Goal: Task Accomplishment & Management: Complete application form

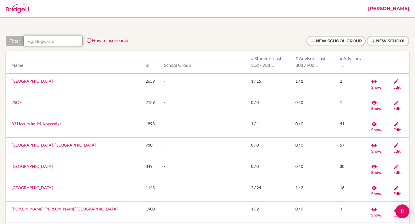
click at [48, 40] on input "text" at bounding box center [53, 41] width 59 height 10
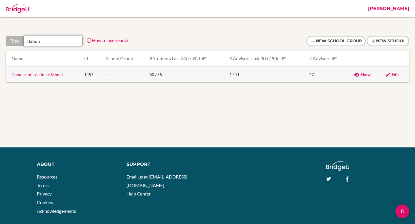
type input "danub"
click at [29, 75] on link "Danube International School" at bounding box center [37, 74] width 51 height 5
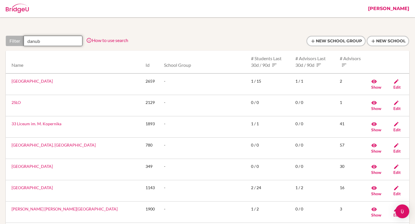
click at [49, 39] on input "danub" at bounding box center [53, 41] width 59 height 10
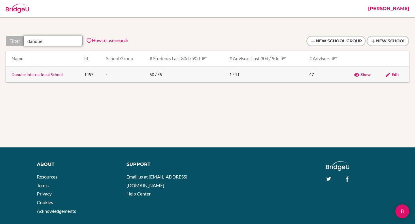
type input "danube"
click at [390, 75] on link "Edit" at bounding box center [392, 74] width 14 height 5
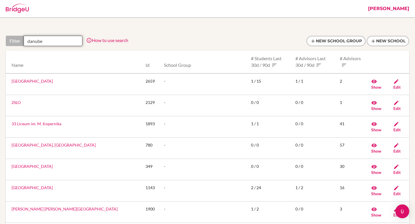
click at [45, 41] on input "danube" at bounding box center [53, 41] width 59 height 10
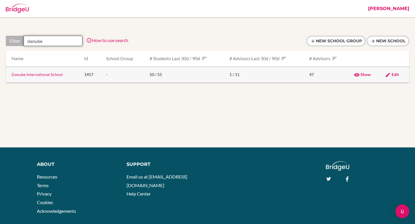
type input "danube"
click at [43, 74] on link "Danube International School" at bounding box center [37, 74] width 51 height 5
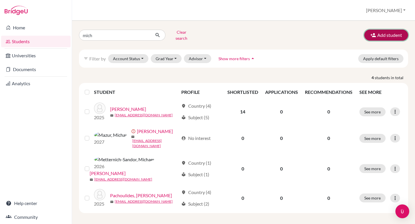
click at [396, 33] on button "Add student" at bounding box center [386, 35] width 44 height 11
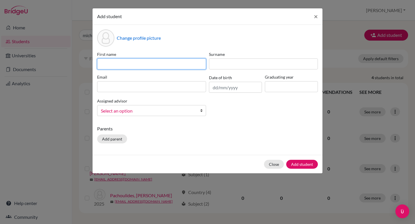
click at [153, 64] on input at bounding box center [151, 63] width 109 height 11
click at [140, 110] on div "Assigned advisor [PERSON_NAME] [PERSON_NAME], [PERSON_NAME], [PERSON_NAME], [PE…" at bounding box center [152, 106] width 112 height 19
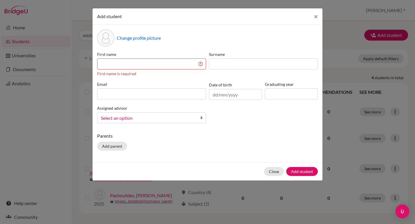
click at [142, 117] on span "Select an option" at bounding box center [148, 117] width 94 height 7
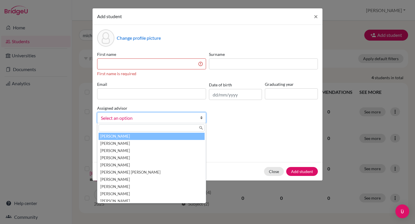
click at [235, 122] on div "First name First name is required Surname Email Date of birth Graduating year A…" at bounding box center [207, 89] width 223 height 77
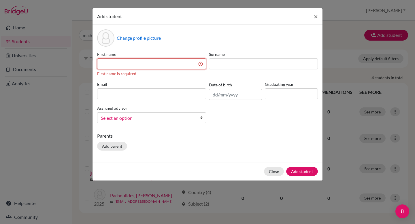
click at [110, 67] on input at bounding box center [151, 63] width 109 height 11
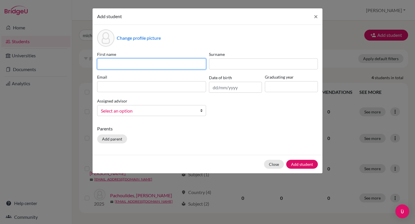
paste input "Alexander"
type input "Alexander"
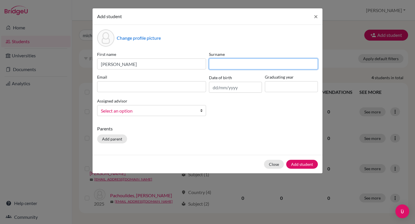
click at [219, 66] on input at bounding box center [263, 63] width 109 height 11
paste input "ACAG1"
click at [234, 63] on input "BACAG1" at bounding box center [263, 63] width 109 height 11
type input "BACAG11"
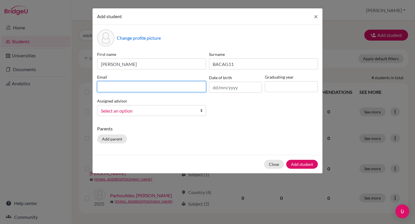
click at [113, 87] on input at bounding box center [151, 86] width 109 height 11
paste input "abaca@danubestudent.com"
type input "abaca@danubestudent.com"
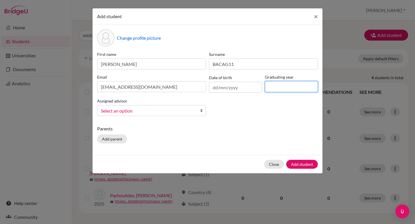
click at [283, 88] on input at bounding box center [291, 86] width 53 height 11
type input "2027"
click at [302, 165] on button "Add student" at bounding box center [302, 164] width 32 height 9
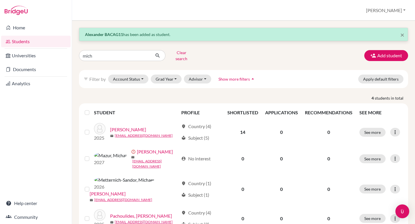
click at [220, 48] on div "mich Clear search Add student" at bounding box center [243, 55] width 337 height 15
click at [137, 33] on p "Alexander BACAG11 has been added as student." at bounding box center [243, 34] width 317 height 6
click at [117, 57] on input "mich" at bounding box center [114, 55] width 71 height 11
click at [144, 55] on input "mich" at bounding box center [114, 55] width 71 height 11
click at [126, 56] on input "Find student by name..." at bounding box center [114, 55] width 71 height 11
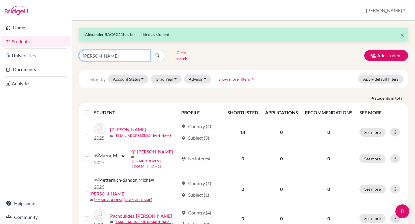
type input "alexander"
click button "submit" at bounding box center [157, 55] width 15 height 11
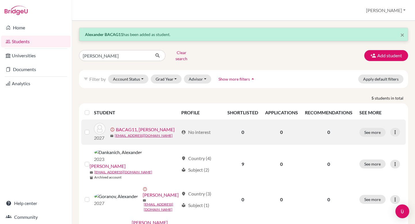
click at [136, 126] on link "BACAG11, Alexander" at bounding box center [145, 129] width 59 height 7
click at [373, 131] on div "× Alexander BACAG11 has been added as student. alexander Clear search Add stude…" at bounding box center [243, 122] width 343 height 203
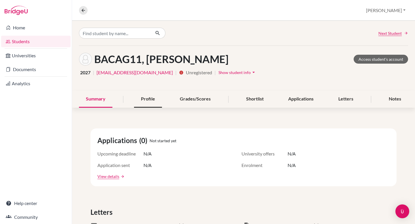
click at [143, 97] on div "Profile" at bounding box center [148, 99] width 28 height 17
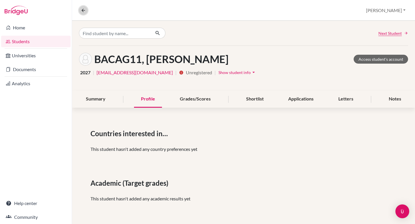
click at [83, 12] on icon at bounding box center [83, 10] width 5 height 5
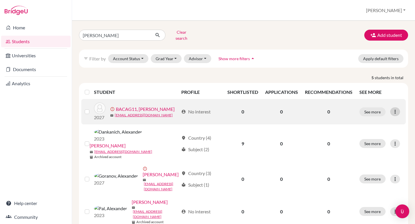
click at [397, 109] on icon at bounding box center [395, 112] width 6 height 6
click at [381, 119] on button "Edit student" at bounding box center [374, 123] width 52 height 9
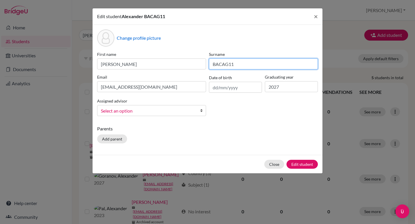
click at [234, 65] on input "BACAG11" at bounding box center [263, 63] width 109 height 11
type input "BACAG"
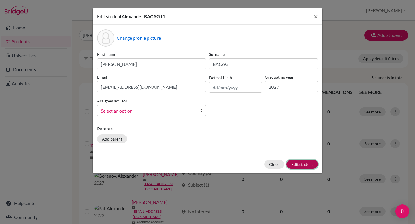
click at [306, 161] on button "Edit student" at bounding box center [301, 164] width 31 height 9
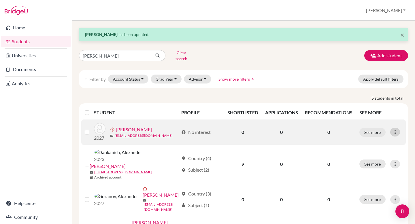
click at [394, 129] on icon at bounding box center [395, 132] width 6 height 6
click at [369, 142] on button "Edit student" at bounding box center [374, 144] width 52 height 9
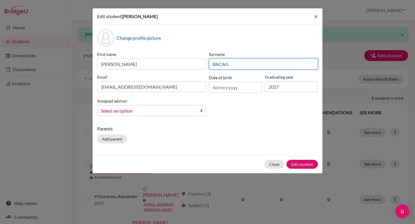
click at [250, 61] on input "BACAG" at bounding box center [263, 63] width 109 height 11
click at [250, 65] on input "BACAG" at bounding box center [263, 63] width 109 height 11
type input "BACA"
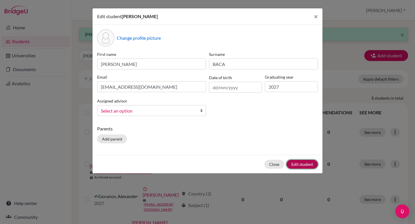
click at [305, 163] on button "Edit student" at bounding box center [301, 164] width 31 height 9
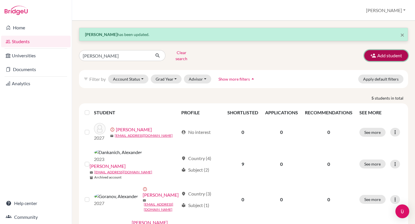
click at [392, 55] on button "Add student" at bounding box center [386, 55] width 44 height 11
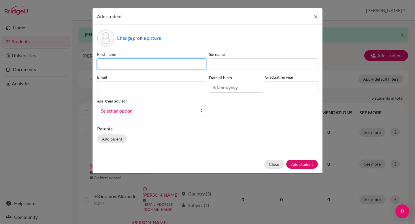
click at [154, 66] on input at bounding box center [151, 63] width 109 height 11
paste input "KianaDOLEZAL"
drag, startPoint x: 154, startPoint y: 66, endPoint x: 112, endPoint y: 64, distance: 41.8
click at [112, 64] on input "KianaDOLEZAL" at bounding box center [151, 63] width 109 height 11
type input "Kiana"
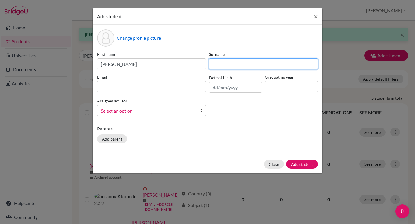
click at [227, 63] on input at bounding box center [263, 63] width 109 height 11
paste input "DOLEZAL"
type input "DOLEZAL"
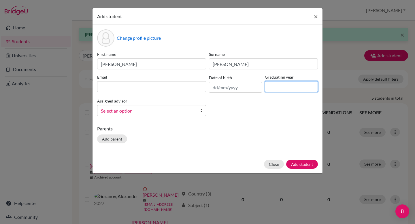
click at [285, 86] on input at bounding box center [291, 86] width 53 height 11
type input "2027"
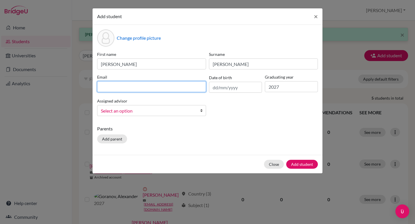
click at [138, 92] on input at bounding box center [151, 86] width 109 height 11
paste input "kdolezal@danubestudent.com"
type input "kdolezal@danubestudent.com"
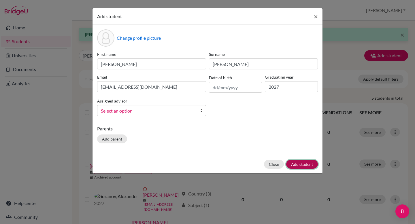
click at [304, 163] on button "Add student" at bounding box center [302, 164] width 32 height 9
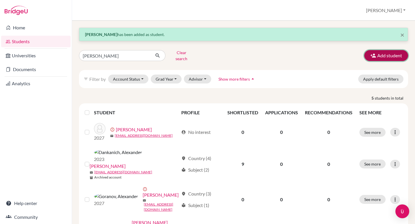
click at [392, 54] on button "Add student" at bounding box center [386, 55] width 44 height 11
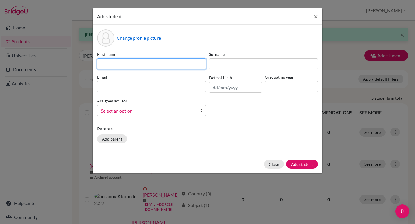
click at [126, 62] on input at bounding box center [151, 63] width 109 height 11
paste input "Ariana Gabrielle"
type input "Ariana Gabrielle"
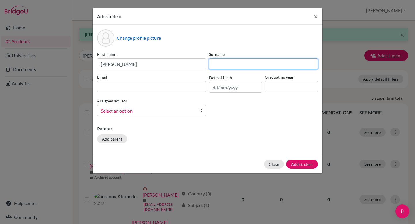
click at [247, 64] on input at bounding box center [263, 63] width 109 height 11
paste input "GONZALEZ"
type input "GONZALEZ"
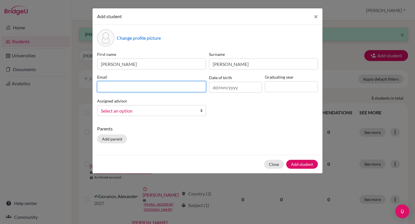
click at [199, 85] on body "Home Students Universities Documents Analytics Help center Community Students o…" at bounding box center [207, 112] width 415 height 224
paste input "agonzalez@danubestudent.com"
type input "agonzalez@danubestudent.com"
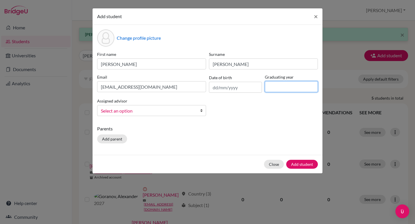
click at [280, 86] on input at bounding box center [291, 86] width 53 height 11
type input "2027"
click at [305, 162] on button "Add student" at bounding box center [302, 164] width 32 height 9
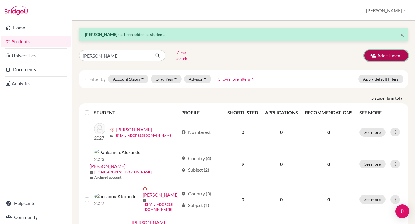
click at [380, 52] on button "Add student" at bounding box center [386, 55] width 44 height 11
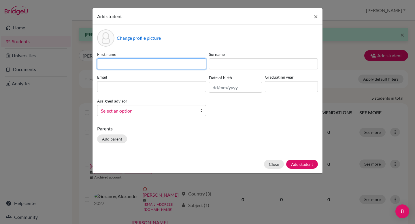
click at [144, 67] on input at bounding box center [151, 63] width 109 height 11
paste input "Taw Win"
click at [139, 63] on input at bounding box center [151, 63] width 109 height 11
paste input "Taw Win"
type input "Taw Win"
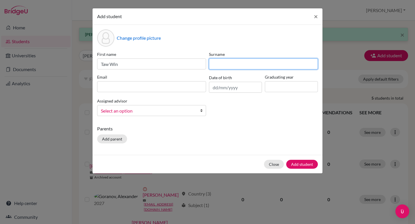
click at [219, 66] on input at bounding box center [263, 63] width 109 height 11
type input "Lynn"
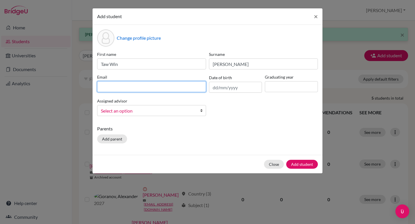
click at [144, 86] on input at bounding box center [151, 86] width 109 height 11
paste input "tlynn@danubestudent.com"
type input "tlynn@danubestudent.com"
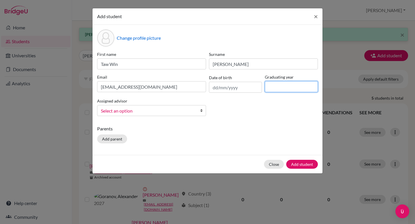
click at [278, 84] on input at bounding box center [291, 86] width 53 height 11
type input "2027"
click at [308, 164] on button "Add student" at bounding box center [302, 164] width 32 height 9
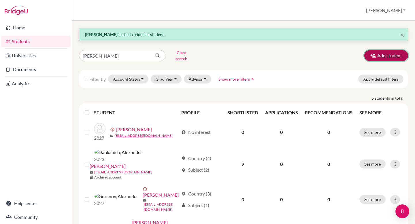
click at [389, 54] on button "Add student" at bounding box center [386, 55] width 44 height 11
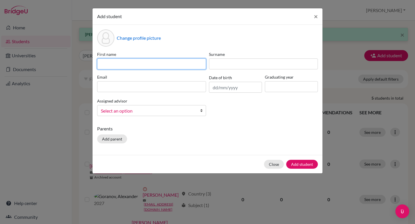
click at [125, 62] on input at bounding box center [151, 63] width 109 height 11
type input "ˇ"
click at [127, 64] on input at bounding box center [151, 63] width 109 height 11
type input "ˇ"
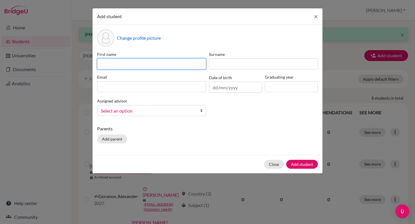
click at [135, 63] on input at bounding box center [151, 63] width 109 height 11
type input "ˇ"
type input "Lamia"
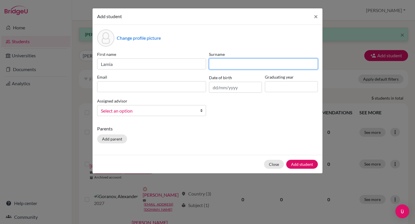
click at [230, 63] on input at bounding box center [263, 63] width 109 height 11
type input "Music"
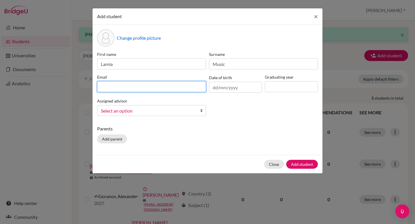
click at [140, 84] on input at bounding box center [151, 86] width 109 height 11
type input "ˇ"
click at [114, 90] on input at bounding box center [151, 86] width 109 height 11
paste input "lmusic@danubestudent.com"
type input "lmusic@danubestudent.com"
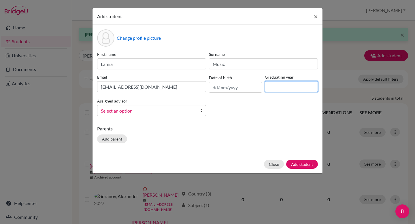
click at [283, 90] on input at bounding box center [291, 86] width 53 height 11
type input "2027"
click at [294, 162] on button "Add student" at bounding box center [302, 164] width 32 height 9
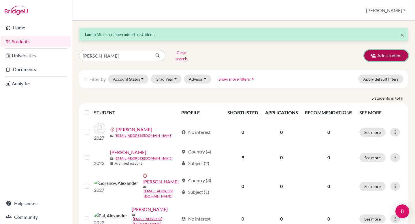
click at [380, 54] on button "Add student" at bounding box center [386, 55] width 44 height 11
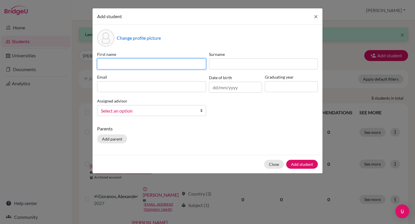
click at [128, 66] on input at bounding box center [151, 63] width 109 height 11
paste input "BenjaminREUS"
drag, startPoint x: 131, startPoint y: 65, endPoint x: 121, endPoint y: 64, distance: 10.7
click at [121, 64] on input "BenjaminREUS" at bounding box center [151, 63] width 109 height 11
type input "Benjamin"
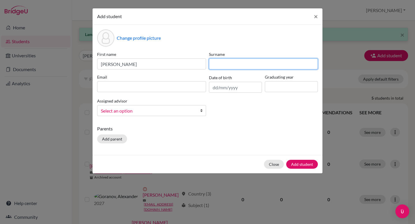
click at [231, 65] on input at bounding box center [263, 63] width 109 height 11
type input "Reuss"
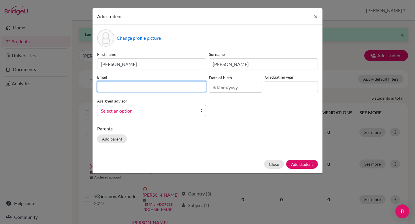
click at [173, 84] on input at bounding box center [151, 86] width 109 height 11
paste input "breuss@danubestudent.com"
type input "breuss@danubestudent.com"
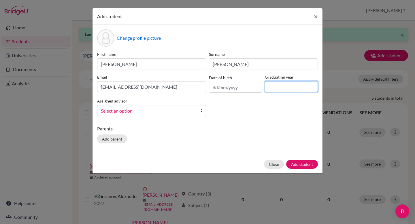
click at [276, 85] on input at bounding box center [291, 86] width 53 height 11
type input "2027"
click at [299, 166] on button "Add student" at bounding box center [302, 164] width 32 height 9
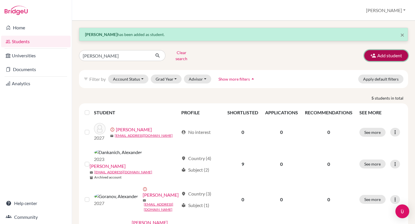
click at [379, 50] on button "Add student" at bounding box center [386, 55] width 44 height 11
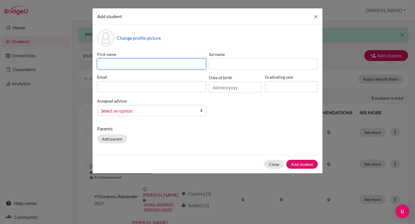
click at [131, 65] on input at bounding box center [151, 63] width 109 height 11
paste input "ViolaWILLERT"
drag, startPoint x: 132, startPoint y: 65, endPoint x: 111, endPoint y: 64, distance: 20.7
click at [111, 64] on input "ViolaWILLERT" at bounding box center [151, 63] width 109 height 11
type input "Viola"
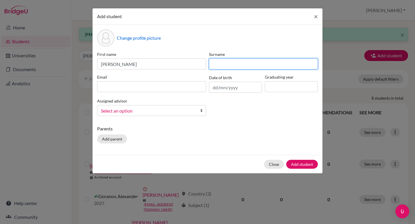
click at [217, 66] on input at bounding box center [263, 63] width 109 height 11
paste input "WILLERT"
type input "WILLERT"
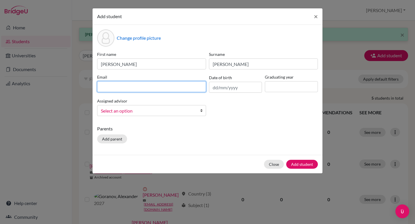
click at [171, 88] on input at bounding box center [151, 86] width 109 height 11
paste input "vwillert@danubestudent.com"
type input "vwillert@danubestudent.com"
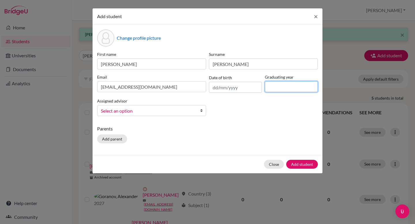
click at [289, 86] on input at bounding box center [291, 86] width 53 height 11
type input "2027"
click at [305, 163] on button "Add student" at bounding box center [302, 164] width 32 height 9
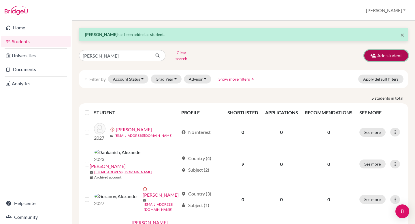
click at [394, 57] on button "Add student" at bounding box center [386, 55] width 44 height 11
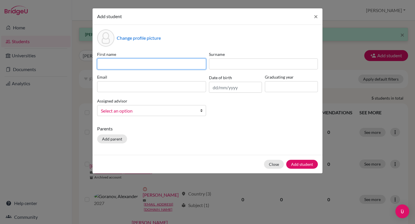
click at [145, 64] on input at bounding box center [151, 63] width 109 height 11
paste input "KacperWYPYCH"
click at [145, 64] on input "KacperWYPYCH" at bounding box center [151, 63] width 109 height 11
drag, startPoint x: 145, startPoint y: 64, endPoint x: 118, endPoint y: 63, distance: 26.5
click at [118, 63] on input "KacperWYPYCH" at bounding box center [151, 63] width 109 height 11
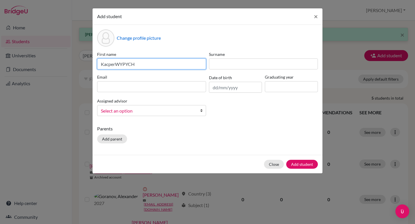
click at [118, 63] on input "KacperWYPYCH" at bounding box center [151, 63] width 109 height 11
drag, startPoint x: 114, startPoint y: 64, endPoint x: 135, endPoint y: 64, distance: 21.0
click at [135, 64] on input "KacperWYPYCH" at bounding box center [151, 63] width 109 height 11
type input "Kacper"
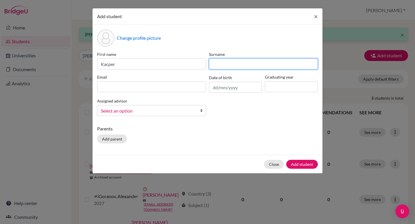
click at [238, 65] on input at bounding box center [263, 63] width 109 height 11
paste input "WYPYCH"
type input "WYPYCH"
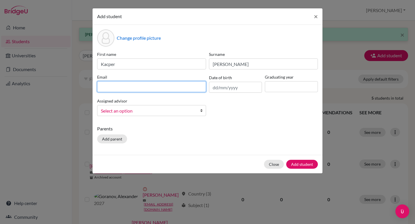
click at [120, 88] on input at bounding box center [151, 86] width 109 height 11
paste input "kwypych@danubestudent.com"
type input "kwypych@danubestudent.com"
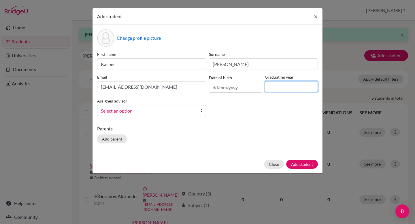
click at [277, 84] on input at bounding box center [291, 86] width 53 height 11
type input "2027"
click at [300, 164] on button "Add student" at bounding box center [302, 164] width 32 height 9
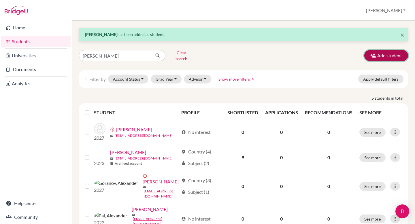
click at [384, 57] on button "Add student" at bounding box center [386, 55] width 44 height 11
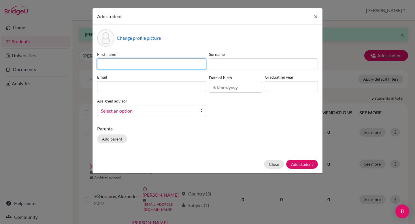
click at [117, 64] on input at bounding box center [151, 63] width 109 height 11
paste input "AleksaZIGIC"
drag, startPoint x: 127, startPoint y: 65, endPoint x: 115, endPoint y: 65, distance: 12.1
click at [115, 65] on input "AleksaZIGIC" at bounding box center [151, 63] width 109 height 11
type input "Aleksa"
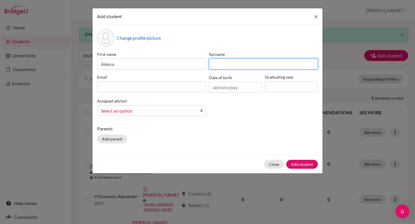
click at [235, 65] on input at bounding box center [263, 63] width 109 height 11
paste input "ZIGIC"
type input "ZIGIC"
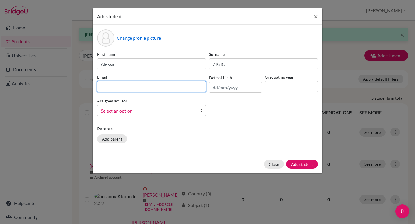
click at [116, 89] on input at bounding box center [151, 86] width 109 height 11
paste input "azigic@danubestudent.com"
type input "azigic@danubestudent.com"
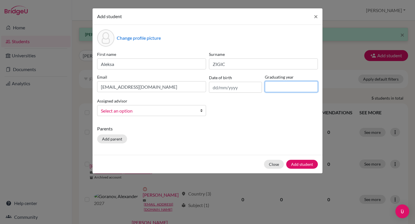
click at [291, 87] on input at bounding box center [291, 86] width 53 height 11
type input "2027"
click at [295, 163] on button "Add student" at bounding box center [302, 164] width 32 height 9
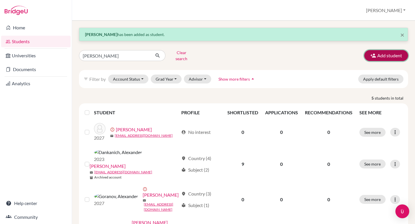
click at [394, 57] on button "Add student" at bounding box center [386, 55] width 44 height 11
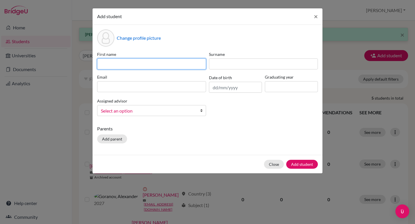
click at [138, 65] on input at bounding box center [151, 63] width 109 height 11
paste input "Saif Hlayel"
drag, startPoint x: 126, startPoint y: 64, endPoint x: 110, endPoint y: 64, distance: 15.8
click at [110, 64] on input "Saif Hlayel" at bounding box center [151, 63] width 109 height 11
type input "Saif"
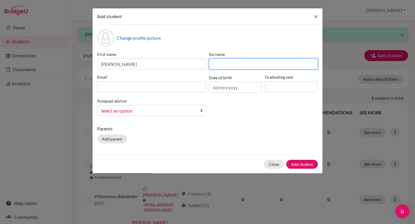
click at [239, 62] on input at bounding box center [263, 63] width 109 height 11
paste input "Hlayel"
type input "Hlayel"
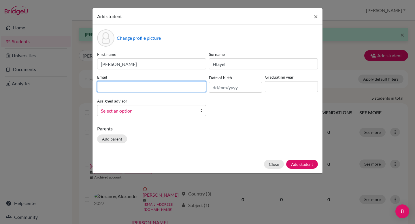
click at [129, 89] on input at bounding box center [151, 86] width 109 height 11
paste input "shlayel@danubestudent.com"
type input "shlayel@danubestudent.com"
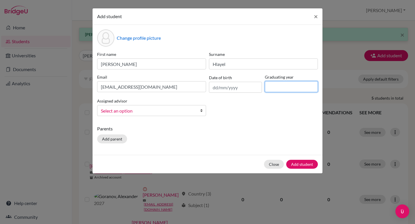
click at [288, 87] on input at bounding box center [291, 86] width 53 height 11
type input "2027"
click at [298, 164] on button "Add student" at bounding box center [302, 164] width 32 height 9
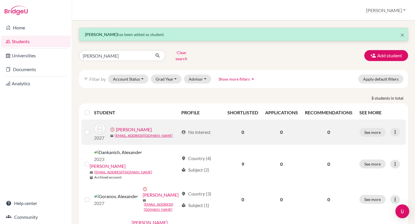
click at [92, 129] on label at bounding box center [92, 129] width 0 height 0
click at [0, 0] on input "checkbox" at bounding box center [0, 0] width 0 height 0
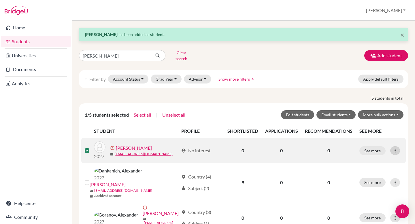
click at [399, 146] on div at bounding box center [395, 150] width 10 height 9
click at [375, 150] on button "See more" at bounding box center [372, 150] width 26 height 9
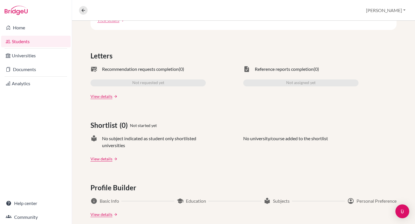
scroll to position [157, 0]
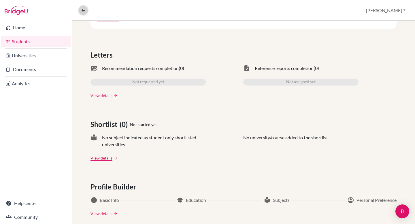
click at [87, 12] on button at bounding box center [83, 10] width 9 height 9
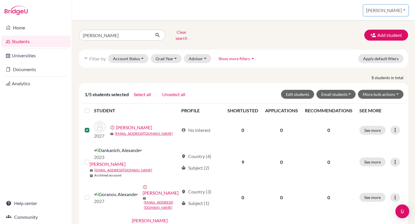
click at [400, 8] on button "[PERSON_NAME]" at bounding box center [385, 10] width 45 height 11
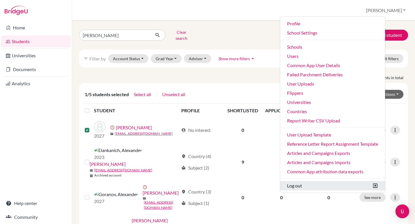
click at [333, 182] on button "Log out" at bounding box center [332, 185] width 105 height 9
